Goal: Check status: Check status

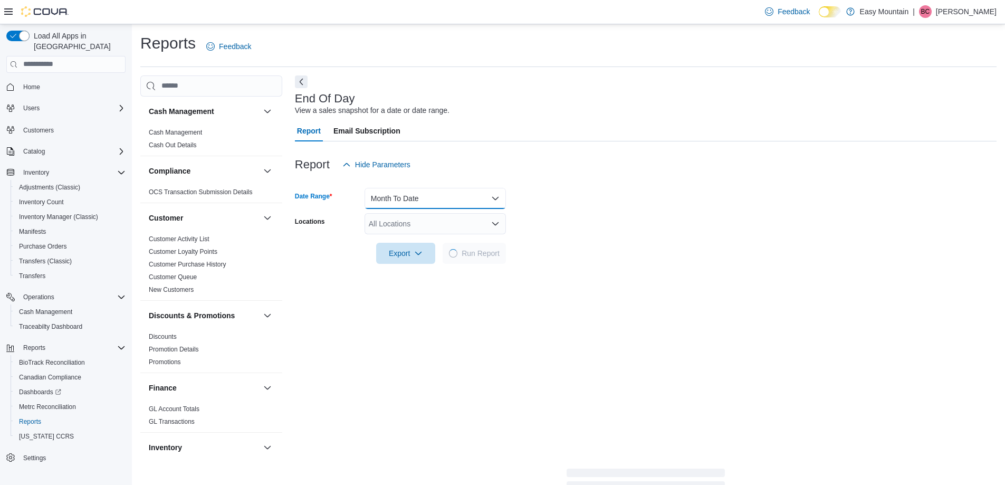
click at [418, 196] on button "Month To Date" at bounding box center [434, 198] width 141 height 21
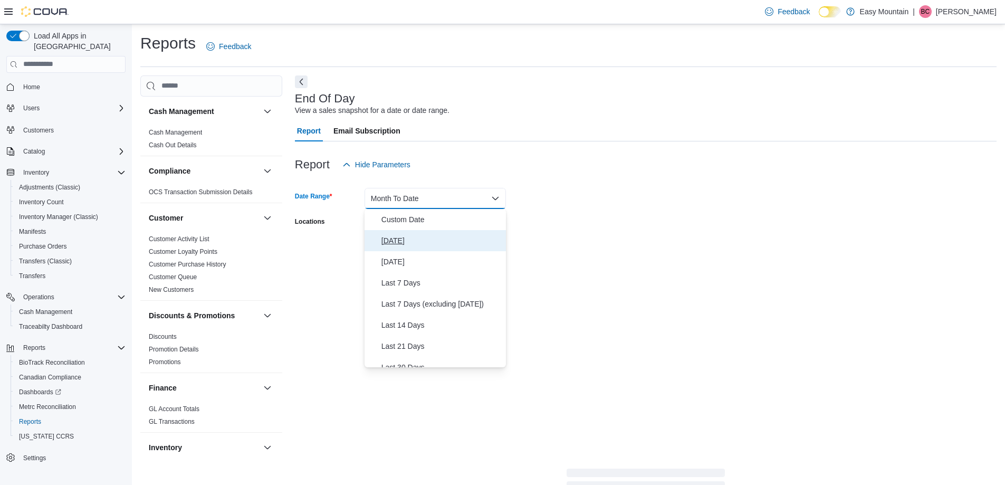
click at [415, 245] on span "[DATE]" at bounding box center [441, 240] width 120 height 13
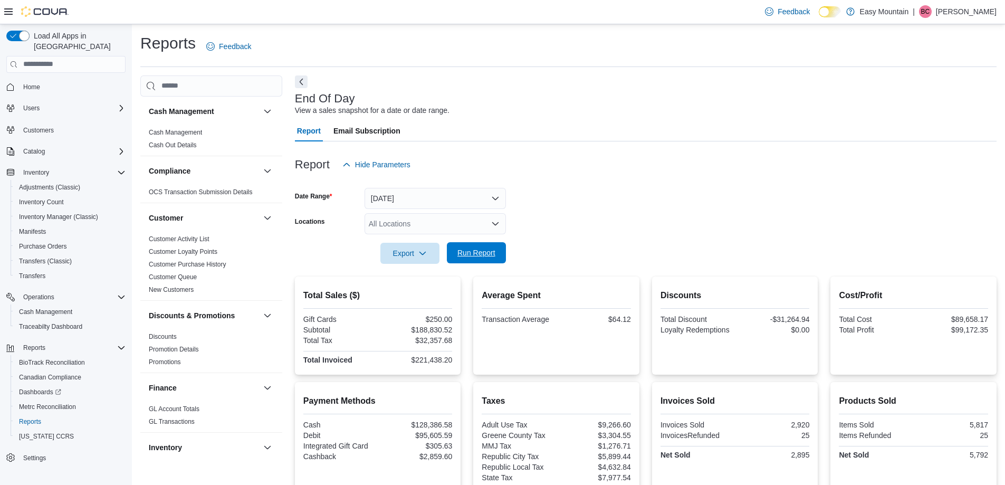
click at [462, 251] on span "Run Report" at bounding box center [476, 252] width 38 height 11
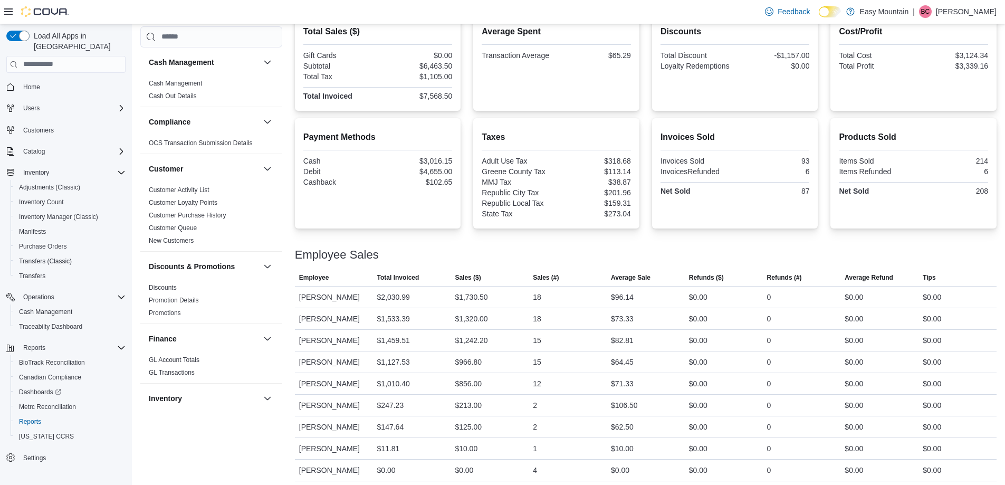
scroll to position [290, 0]
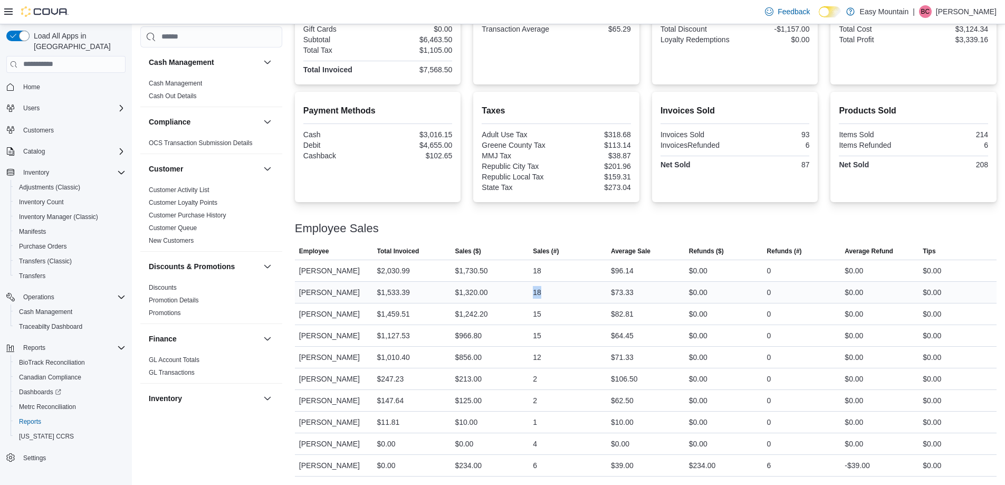
drag, startPoint x: 565, startPoint y: 288, endPoint x: 533, endPoint y: 299, distance: 33.5
click at [533, 299] on div "18" at bounding box center [567, 292] width 78 height 21
click at [551, 254] on span "Sales (#)" at bounding box center [546, 251] width 26 height 8
